Goal: Navigation & Orientation: Understand site structure

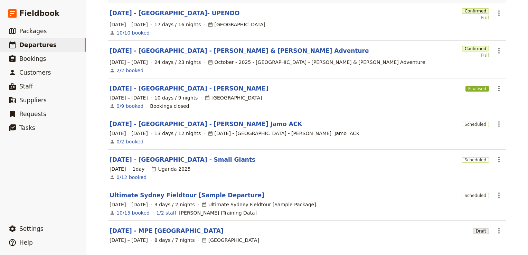
scroll to position [138, 0]
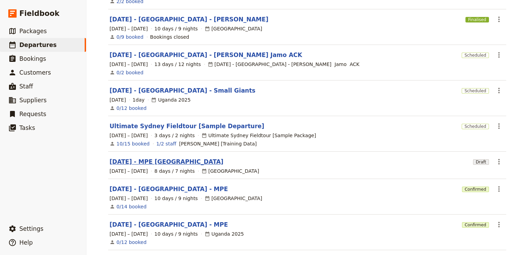
click at [163, 158] on link "[DATE] - MPE [GEOGRAPHIC_DATA]" at bounding box center [167, 162] width 114 height 8
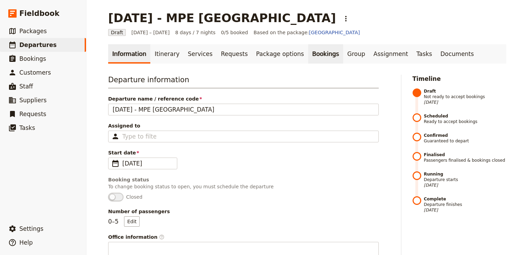
click at [308, 54] on link "Bookings" at bounding box center [325, 53] width 35 height 19
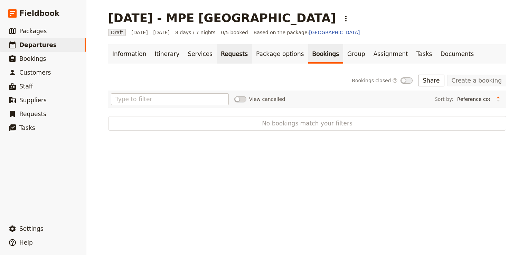
click at [217, 52] on link "Requests" at bounding box center [234, 53] width 35 height 19
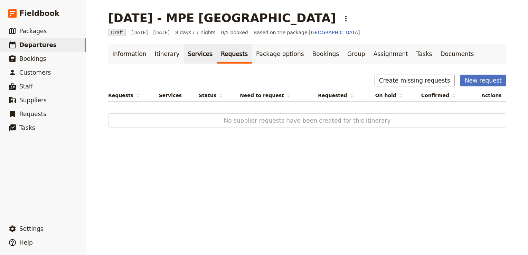
click at [199, 52] on link "Services" at bounding box center [200, 53] width 33 height 19
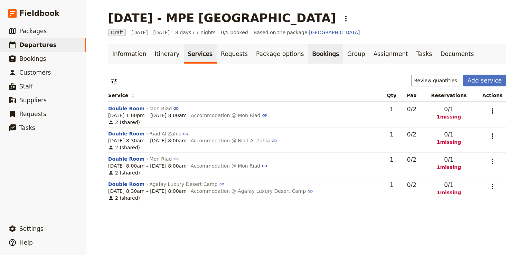
click at [308, 52] on link "Bookings" at bounding box center [325, 53] width 35 height 19
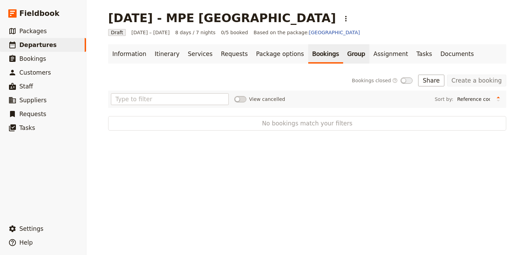
click at [343, 57] on link "Group" at bounding box center [356, 53] width 26 height 19
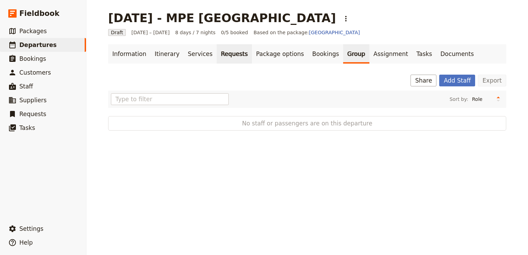
click at [217, 52] on link "Requests" at bounding box center [234, 53] width 35 height 19
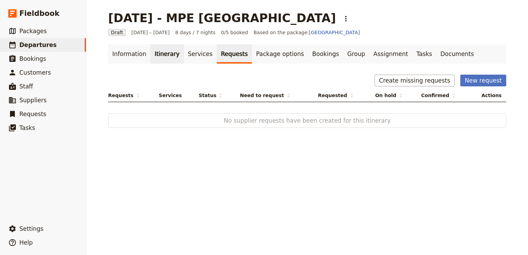
click at [159, 53] on link "Itinerary" at bounding box center [166, 53] width 33 height 19
